Goal: Find specific page/section: Find specific page/section

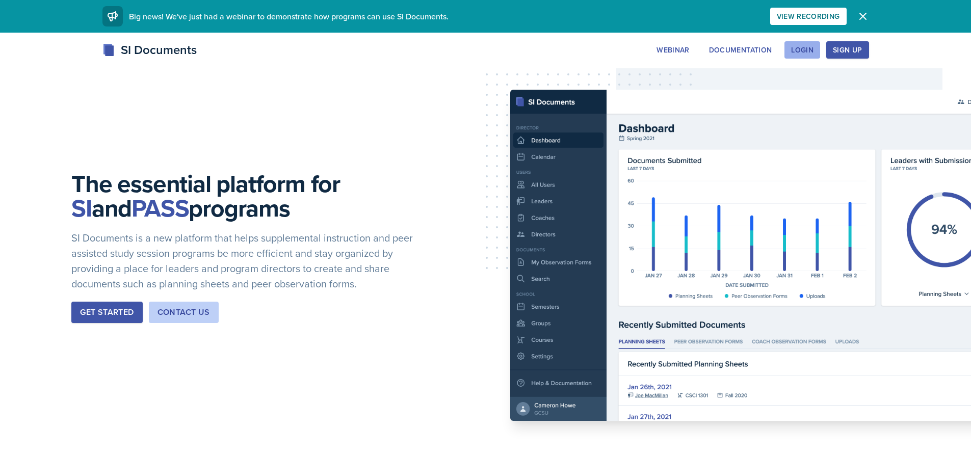
click at [811, 49] on div "Login" at bounding box center [802, 50] width 22 height 8
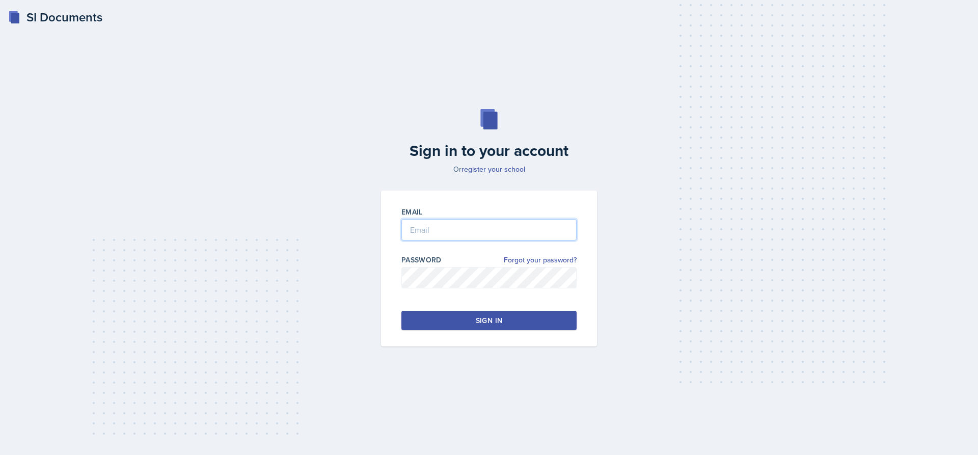
type input "[EMAIL_ADDRESS][DOMAIN_NAME]"
click at [498, 320] on div "Sign in" at bounding box center [489, 320] width 26 height 10
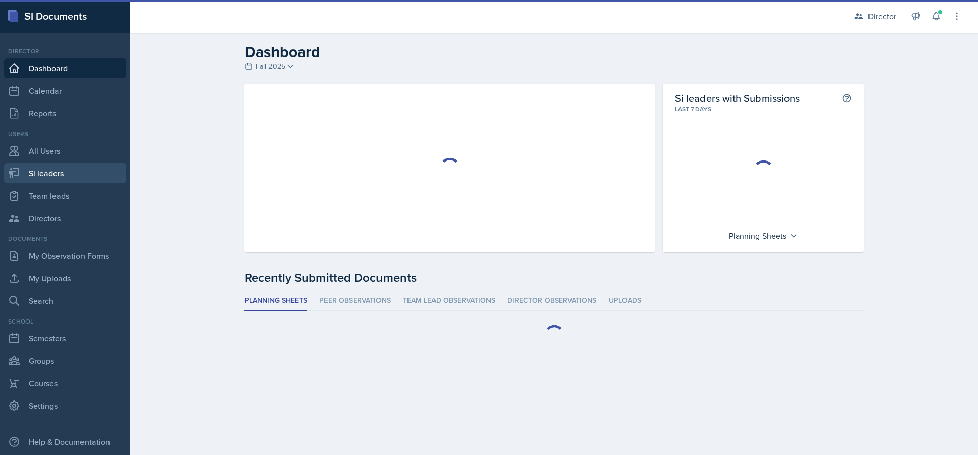
click at [55, 177] on link "Si leaders" at bounding box center [65, 173] width 122 height 20
select select "2bed604d-1099-4043-b1bc-2365e8740244"
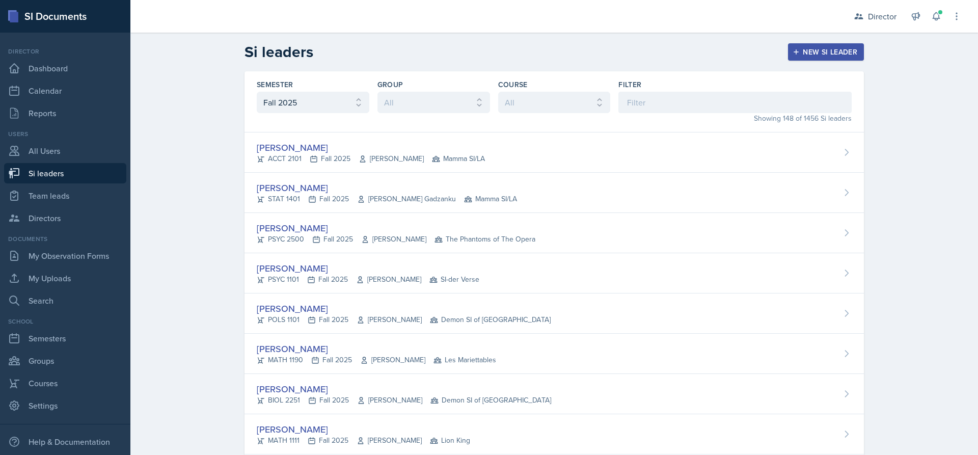
click at [683, 89] on div "Filter" at bounding box center [735, 84] width 233 height 10
click at [704, 111] on input at bounding box center [735, 102] width 233 height 21
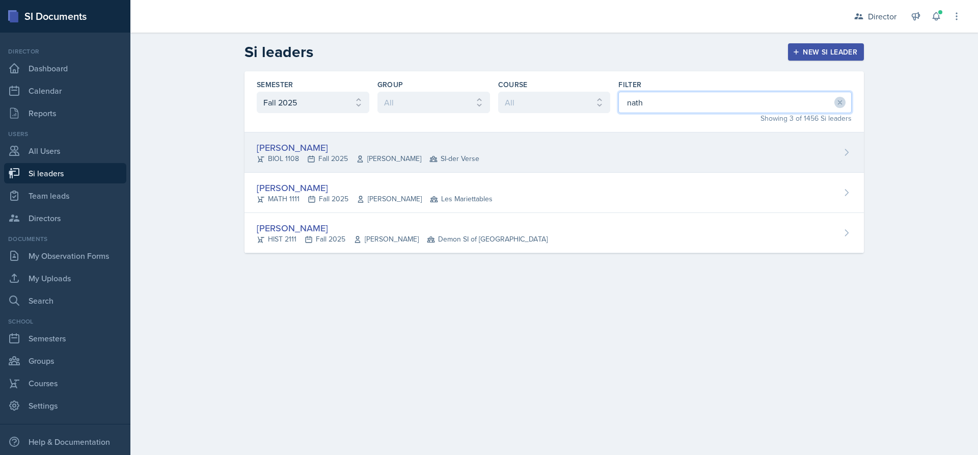
type input "nath"
click at [399, 164] on div "[PERSON_NAME] BIOL 1108 Fall 2025 [PERSON_NAME] SI-der Verse" at bounding box center [555, 152] width 620 height 40
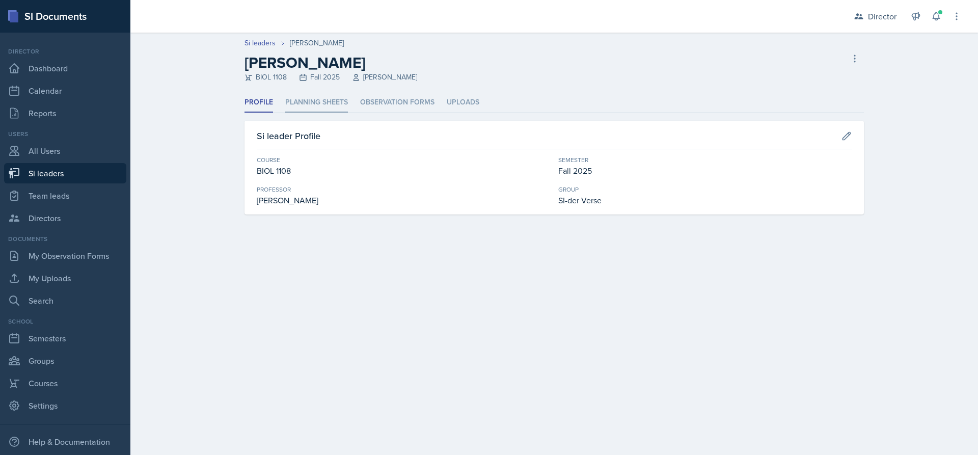
click at [303, 101] on li "Planning Sheets" at bounding box center [316, 103] width 63 height 20
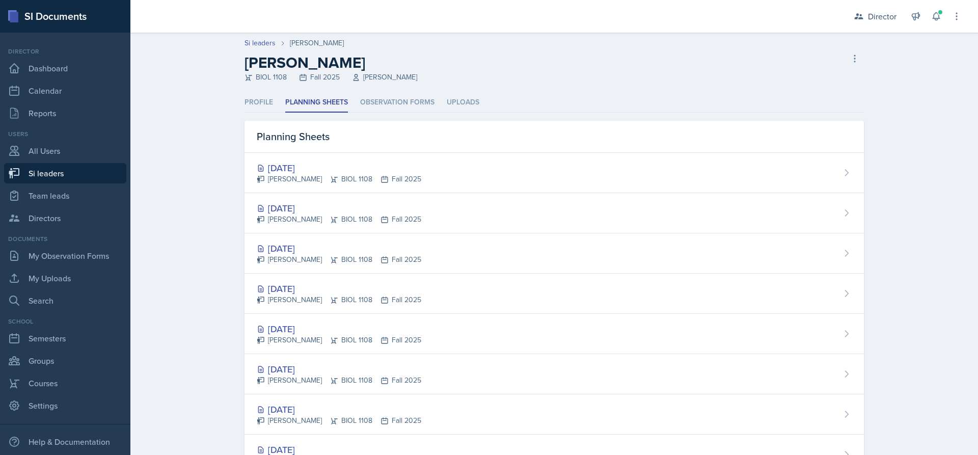
click at [327, 209] on div "[DATE]" at bounding box center [339, 208] width 165 height 14
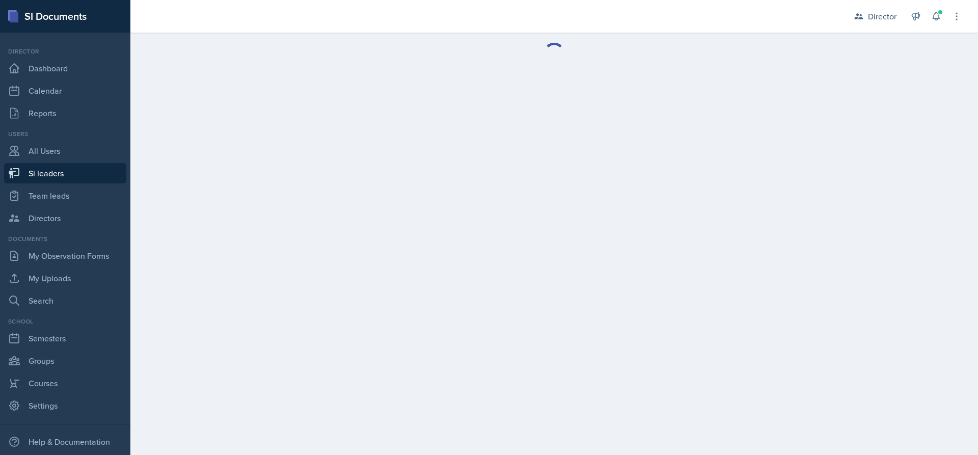
click at [327, 209] on main at bounding box center [554, 244] width 848 height 422
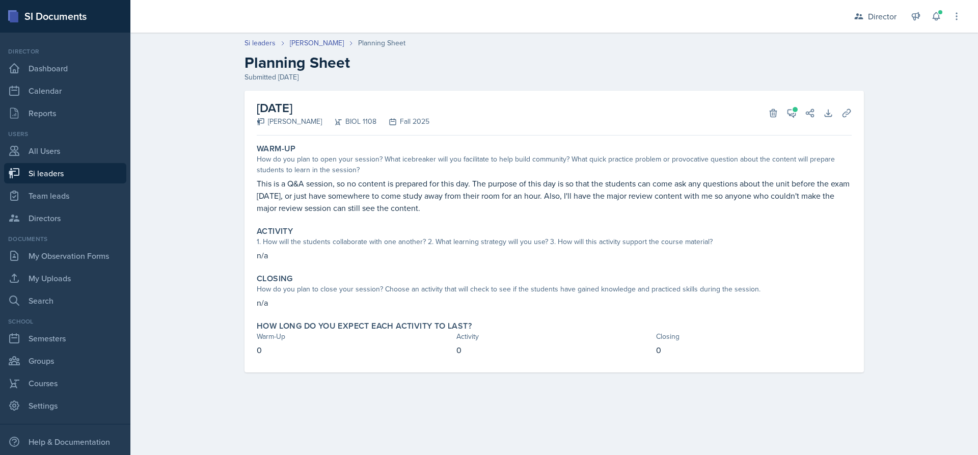
click at [783, 125] on div "[DATE] [PERSON_NAME] BIOL 1108 Fall 2025 Delete View Comments Comments [DATE] […" at bounding box center [554, 113] width 595 height 45
click at [789, 116] on icon at bounding box center [792, 113] width 10 height 10
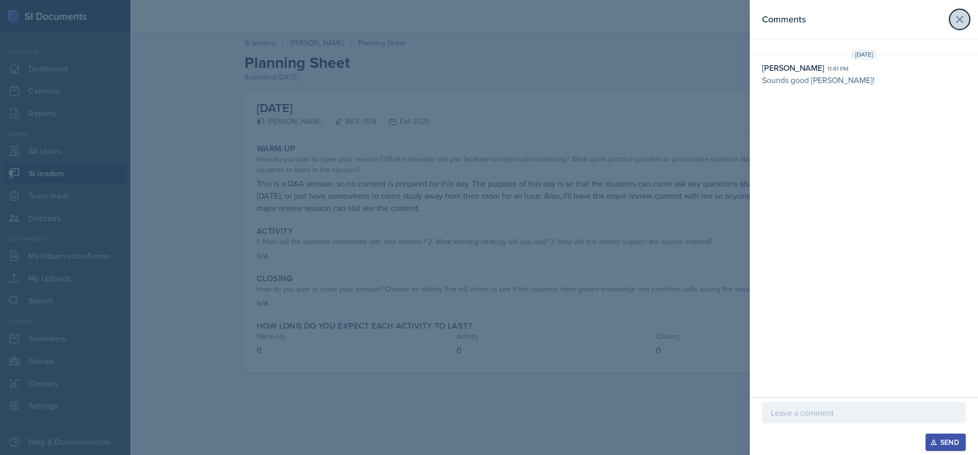
click at [962, 15] on icon at bounding box center [960, 19] width 12 height 12
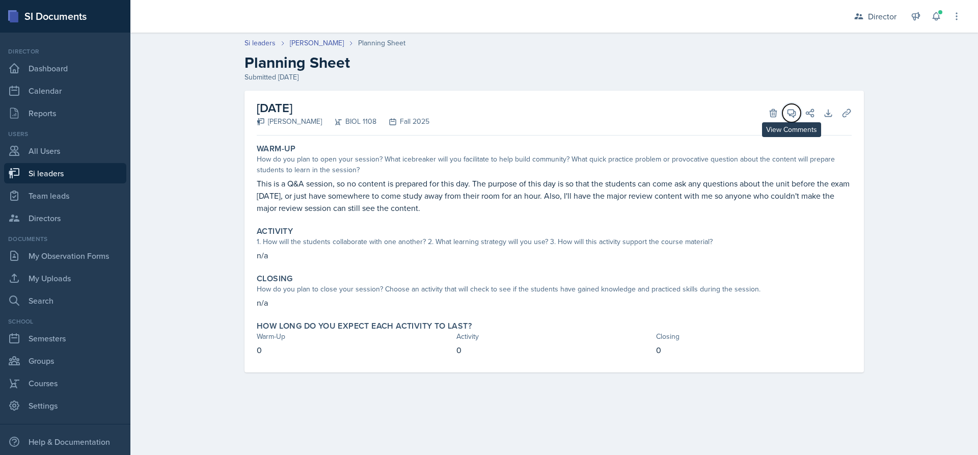
click at [792, 114] on icon at bounding box center [792, 113] width 10 height 10
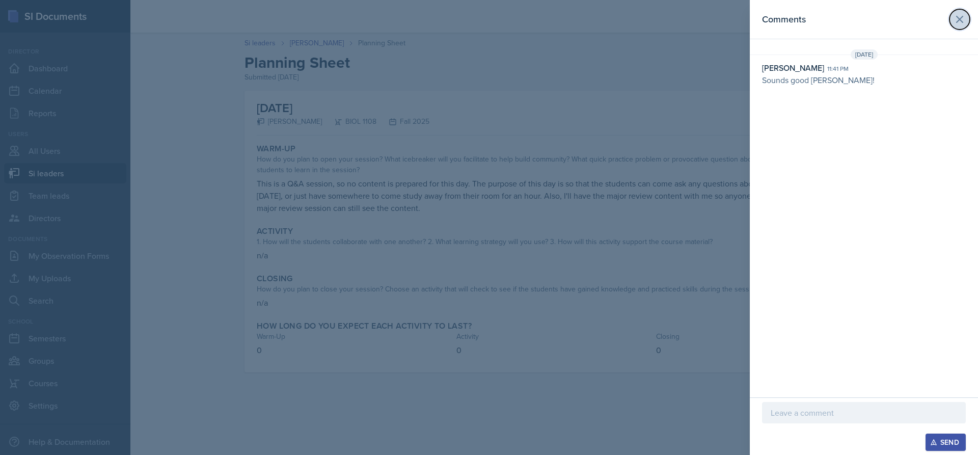
click at [961, 24] on icon at bounding box center [960, 19] width 12 height 12
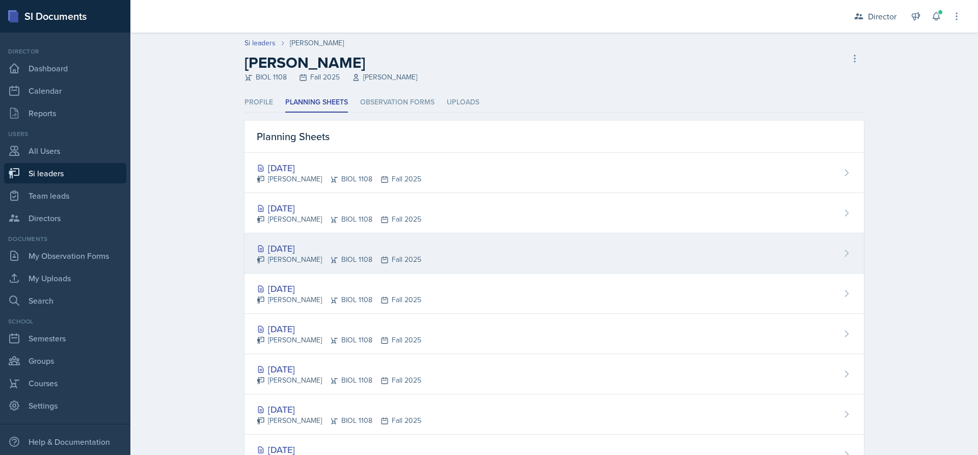
click at [310, 251] on div "[DATE]" at bounding box center [339, 249] width 165 height 14
click at [310, 251] on main "Si leaders [PERSON_NAME] [PERSON_NAME] BIOL 1108 Fall 2025 [PERSON_NAME] leader…" at bounding box center [554, 244] width 848 height 422
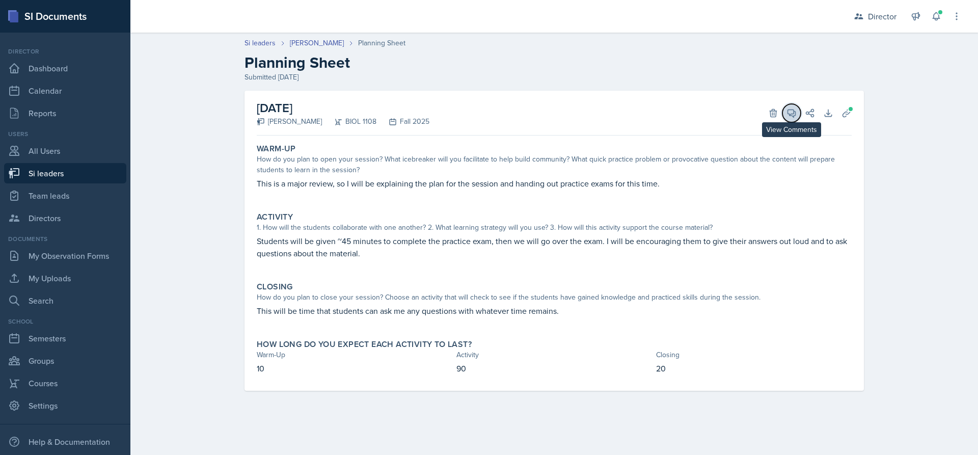
click at [796, 113] on icon at bounding box center [792, 113] width 10 height 10
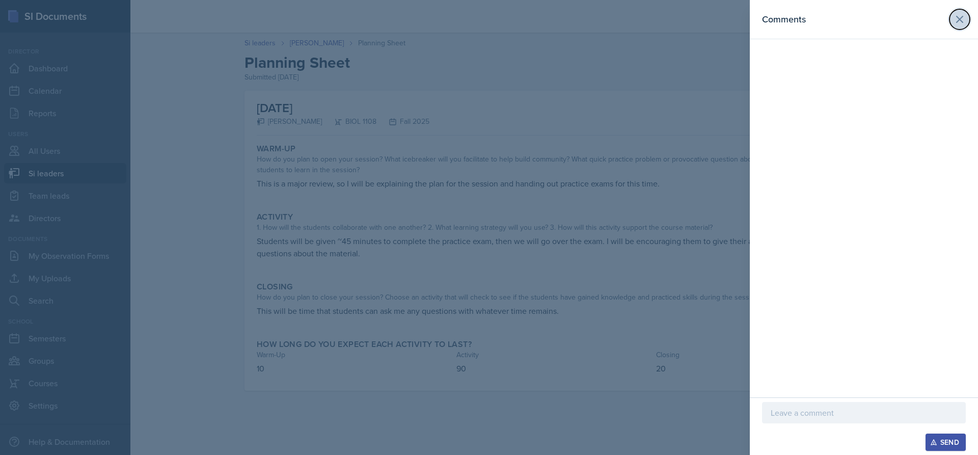
click at [966, 18] on icon at bounding box center [960, 19] width 12 height 12
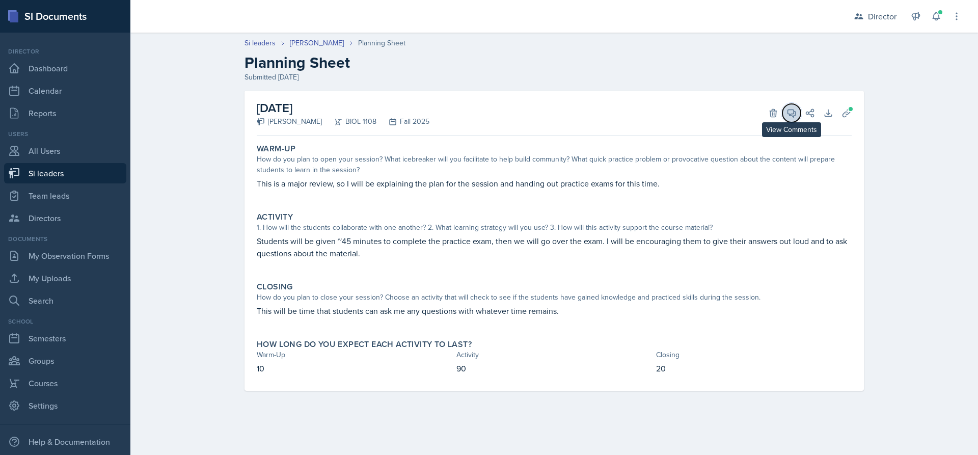
click at [796, 104] on button "View Comments" at bounding box center [792, 113] width 18 height 18
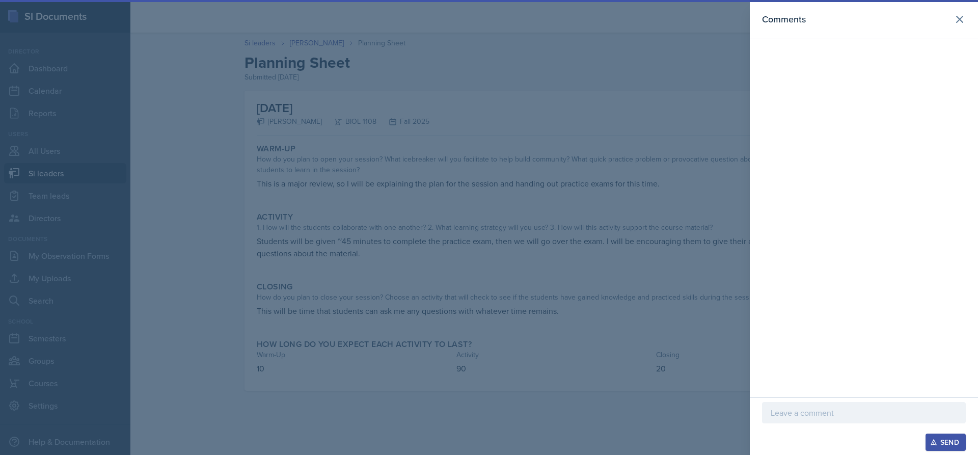
click at [970, 13] on header "Comments" at bounding box center [864, 19] width 228 height 39
click at [962, 17] on icon at bounding box center [960, 19] width 12 height 12
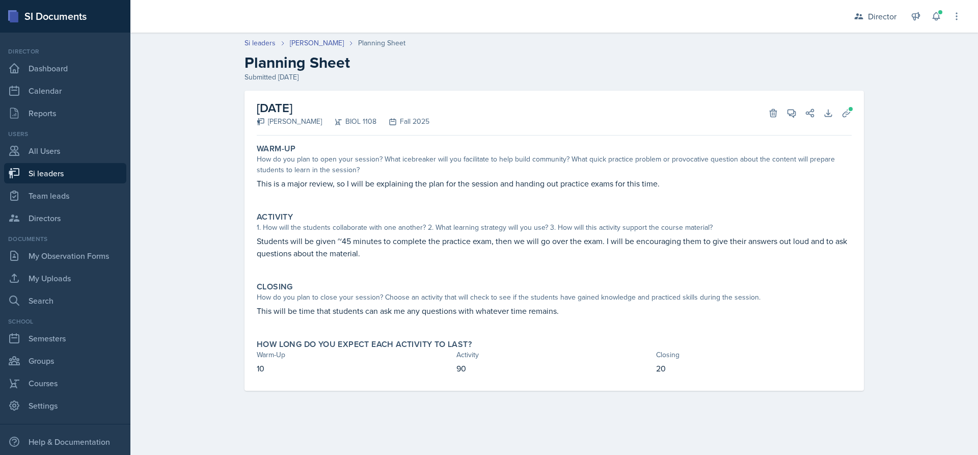
click at [43, 172] on link "Si leaders" at bounding box center [65, 173] width 122 height 20
select select "2bed604d-1099-4043-b1bc-2365e8740244"
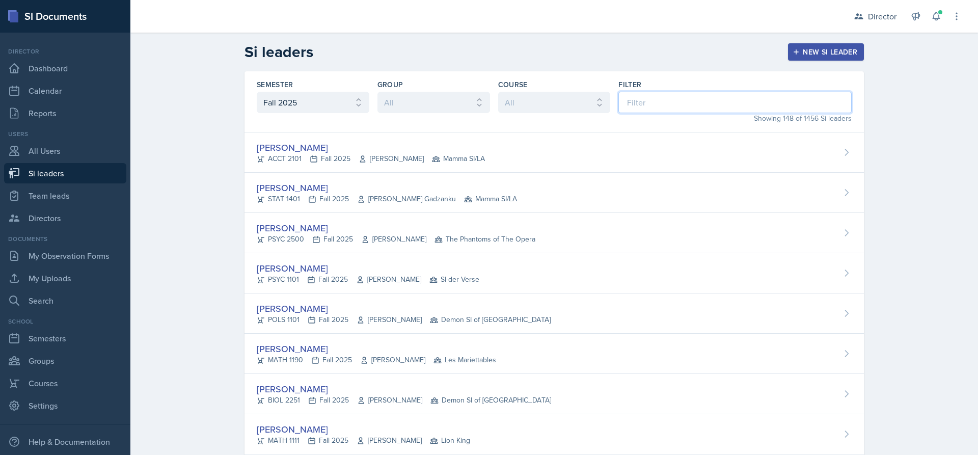
drag, startPoint x: 666, startPoint y: 95, endPoint x: 665, endPoint y: 102, distance: 7.7
click at [665, 99] on input at bounding box center [735, 102] width 233 height 21
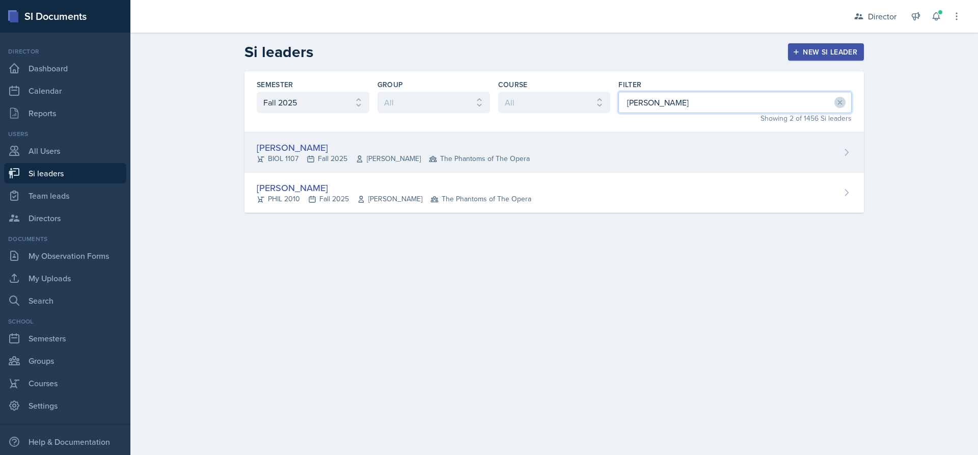
type input "[PERSON_NAME]"
click at [452, 163] on span "The Phantoms of The Opera" at bounding box center [479, 158] width 101 height 11
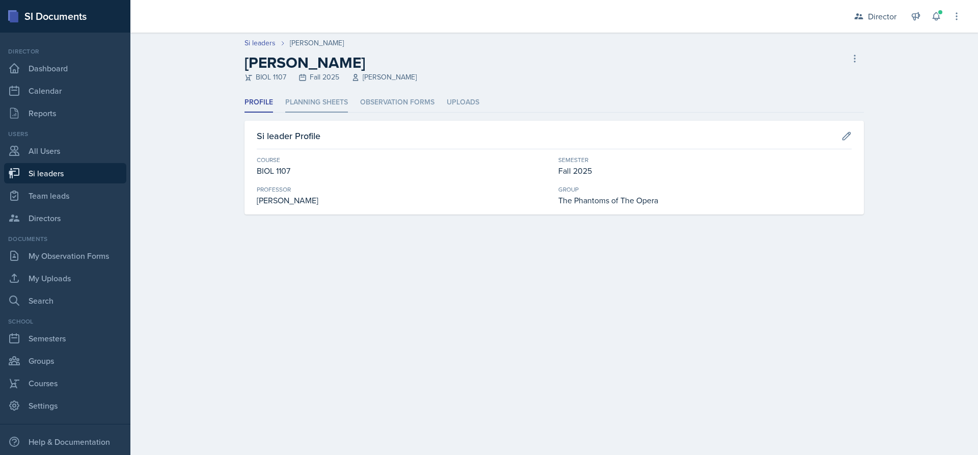
click at [306, 97] on li "Planning Sheets" at bounding box center [316, 103] width 63 height 20
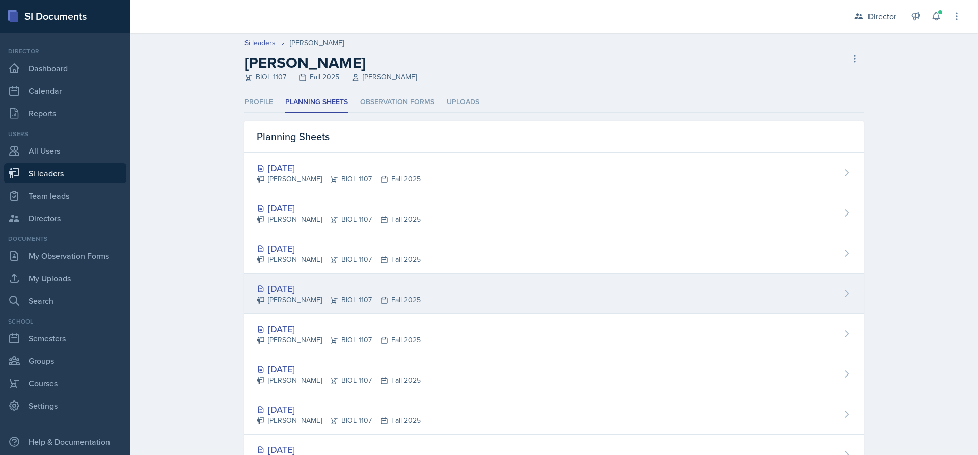
click at [384, 299] on div "[PERSON_NAME] BIOL 1107 Fall 2025" at bounding box center [339, 300] width 164 height 11
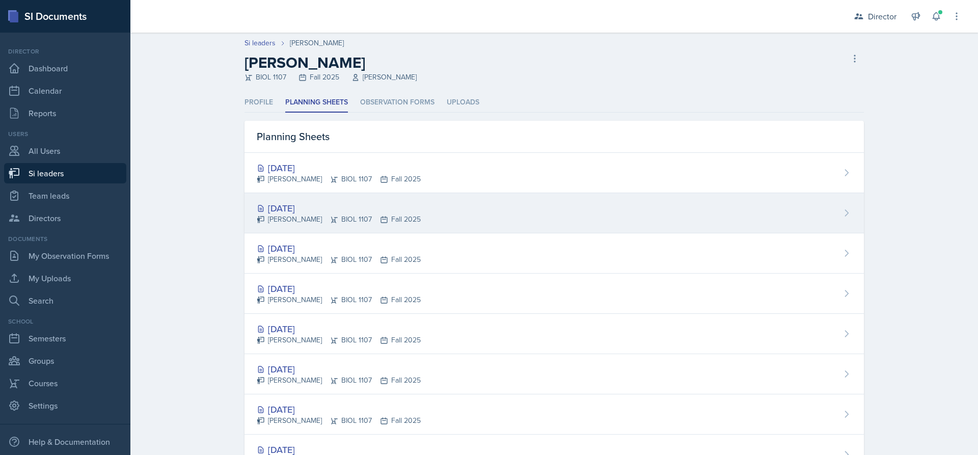
scroll to position [44, 0]
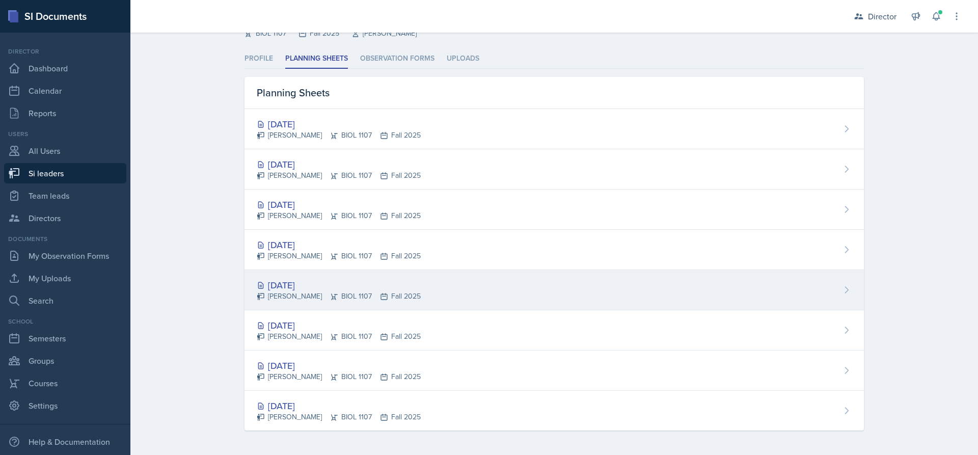
click at [307, 291] on div "[DATE]" at bounding box center [339, 285] width 164 height 14
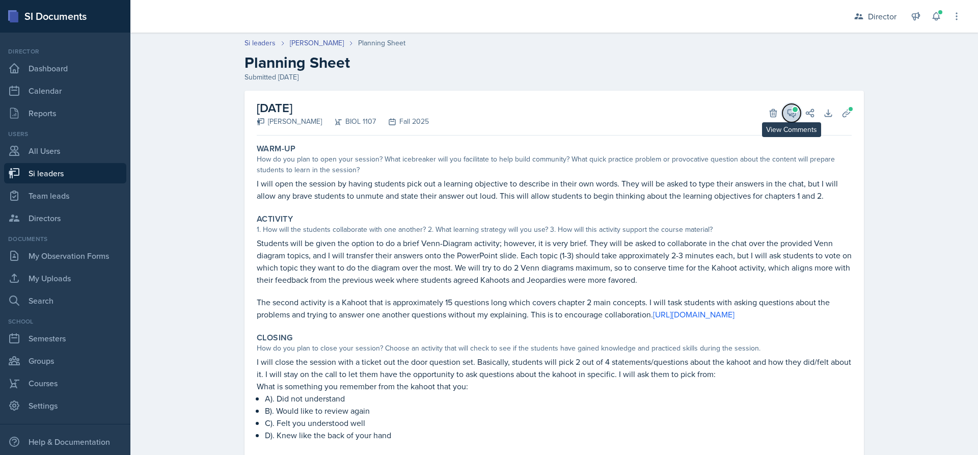
click at [796, 111] on button "View Comments" at bounding box center [792, 113] width 18 height 18
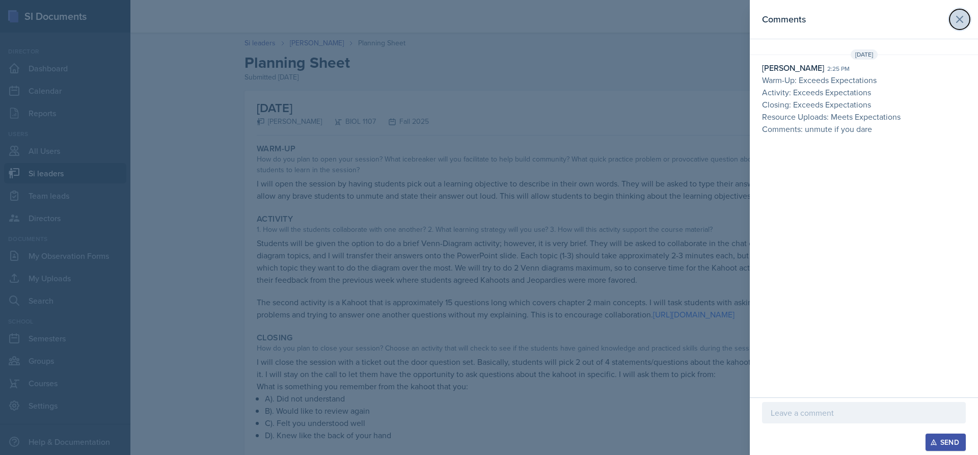
click at [968, 13] on button at bounding box center [960, 19] width 20 height 20
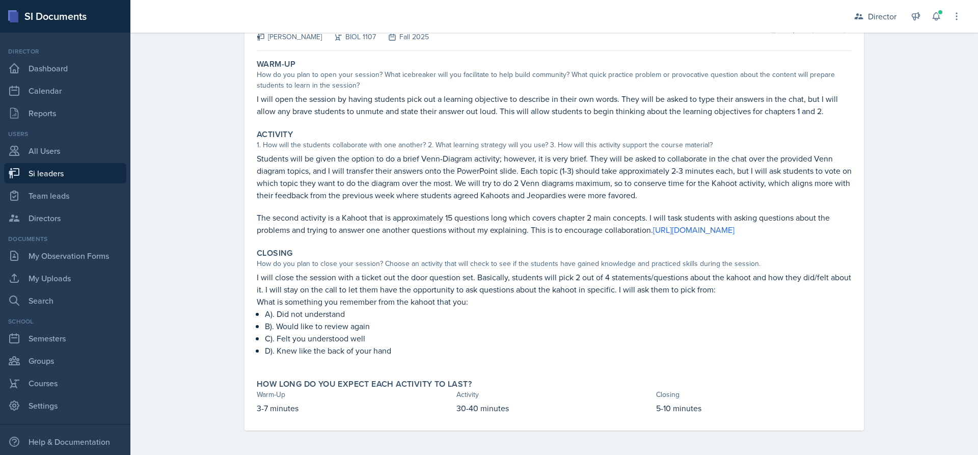
scroll to position [97, 0]
drag, startPoint x: 48, startPoint y: 170, endPoint x: 596, endPoint y: 11, distance: 571.0
click at [48, 170] on link "Si leaders" at bounding box center [65, 173] width 122 height 20
select select "2bed604d-1099-4043-b1bc-2365e8740244"
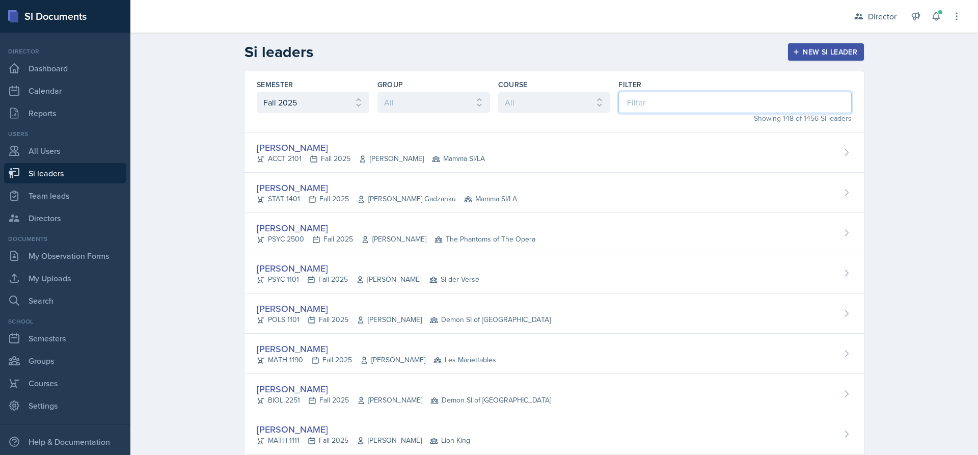
click at [695, 111] on input at bounding box center [735, 102] width 233 height 21
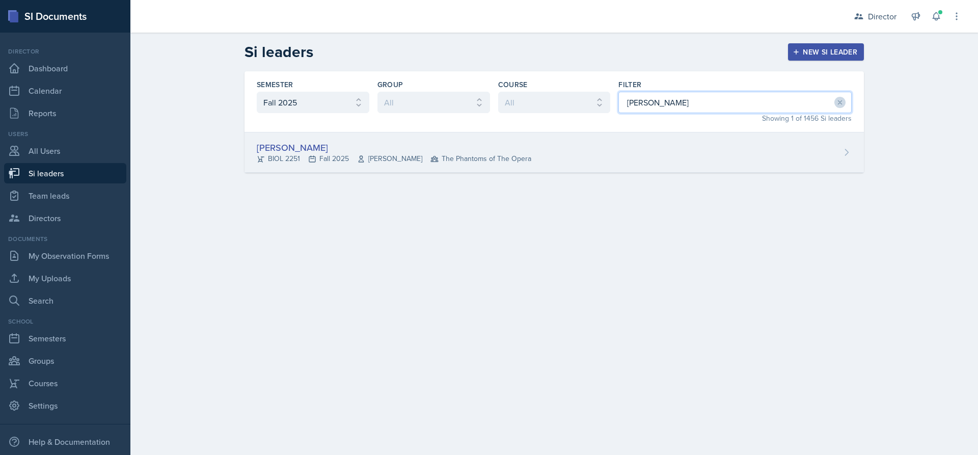
type input "[PERSON_NAME]"
click at [555, 141] on div "[PERSON_NAME] BIOL 2251 Fall 2025 Vennece [PERSON_NAME] The Phantoms of The Ope…" at bounding box center [555, 152] width 620 height 40
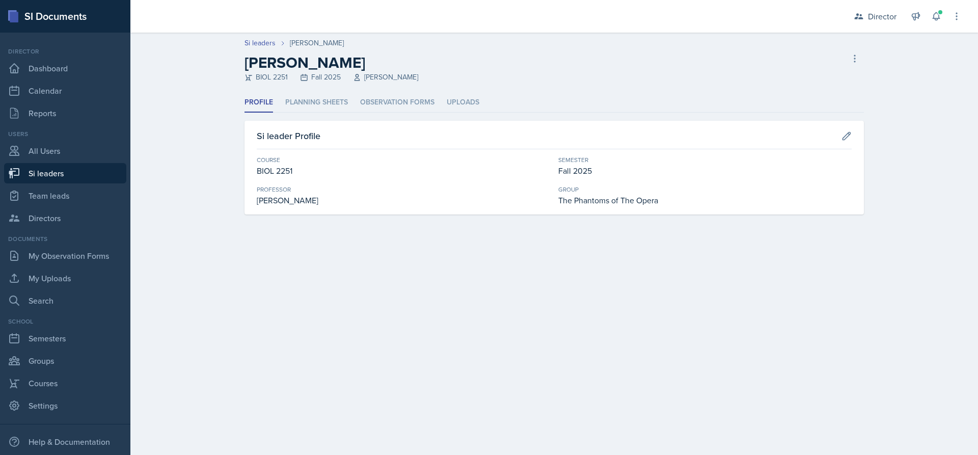
click at [52, 173] on link "Si leaders" at bounding box center [65, 173] width 122 height 20
select select "2bed604d-1099-4043-b1bc-2365e8740244"
